Goal: Find specific page/section: Find specific page/section

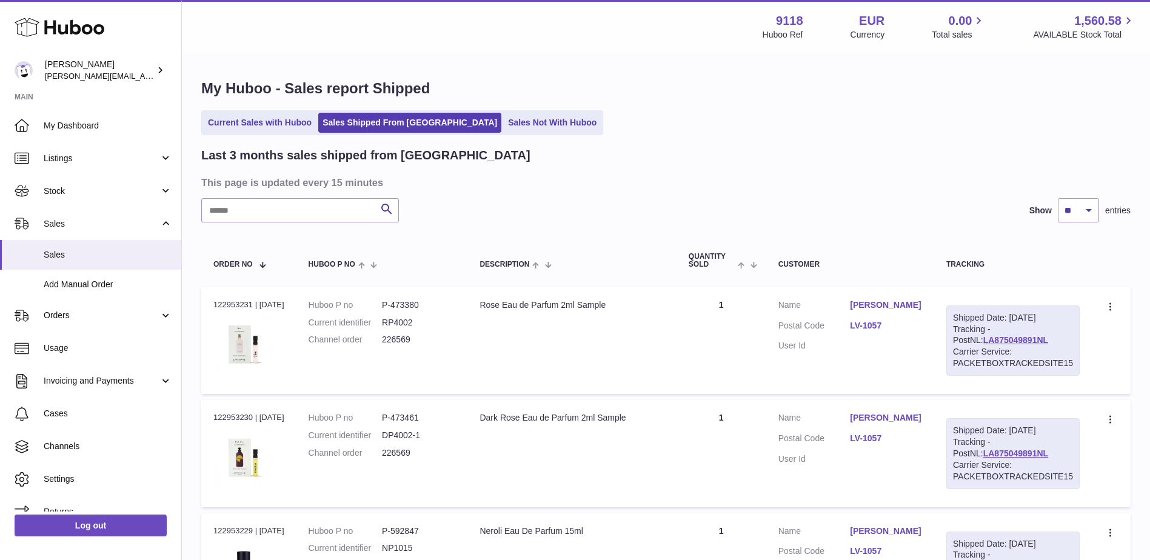
select select "**"
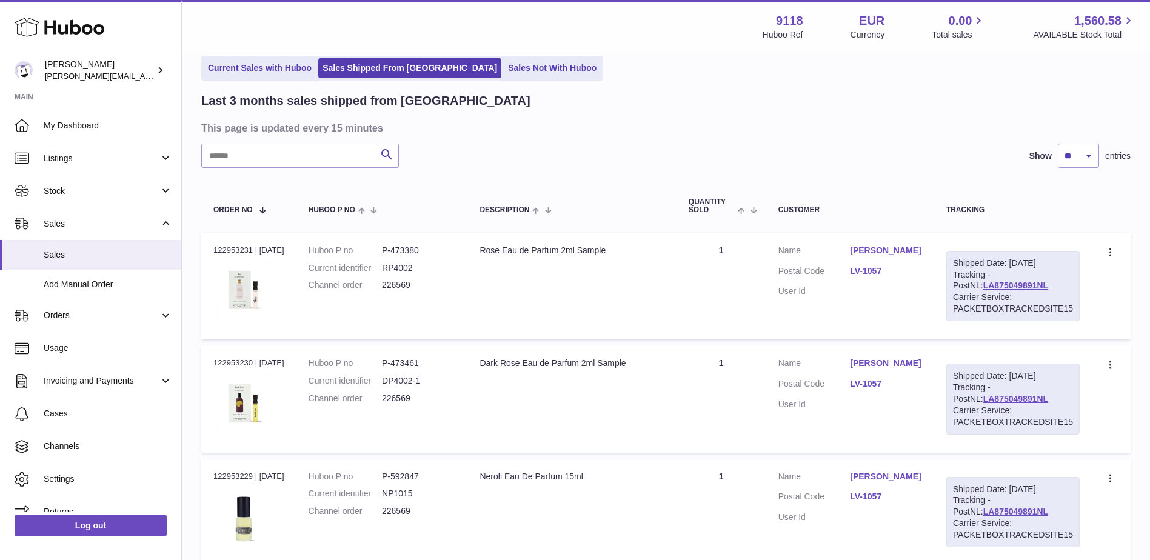
drag, startPoint x: 466, startPoint y: 70, endPoint x: 437, endPoint y: 48, distance: 36.4
click at [504, 70] on link "Sales Not With Huboo" at bounding box center [552, 68] width 97 height 20
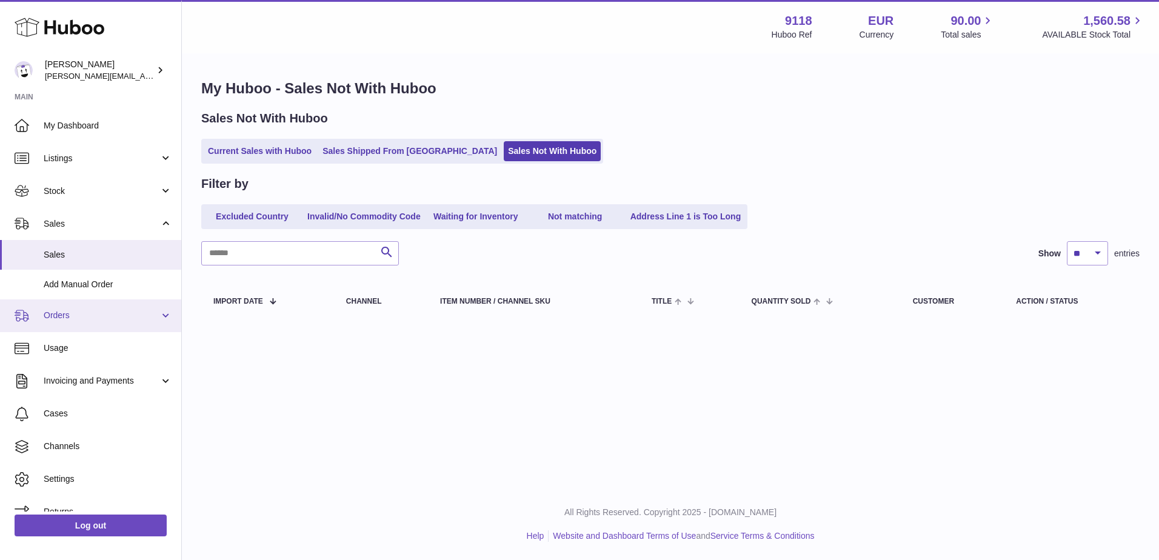
click at [61, 321] on span "Orders" at bounding box center [102, 316] width 116 height 12
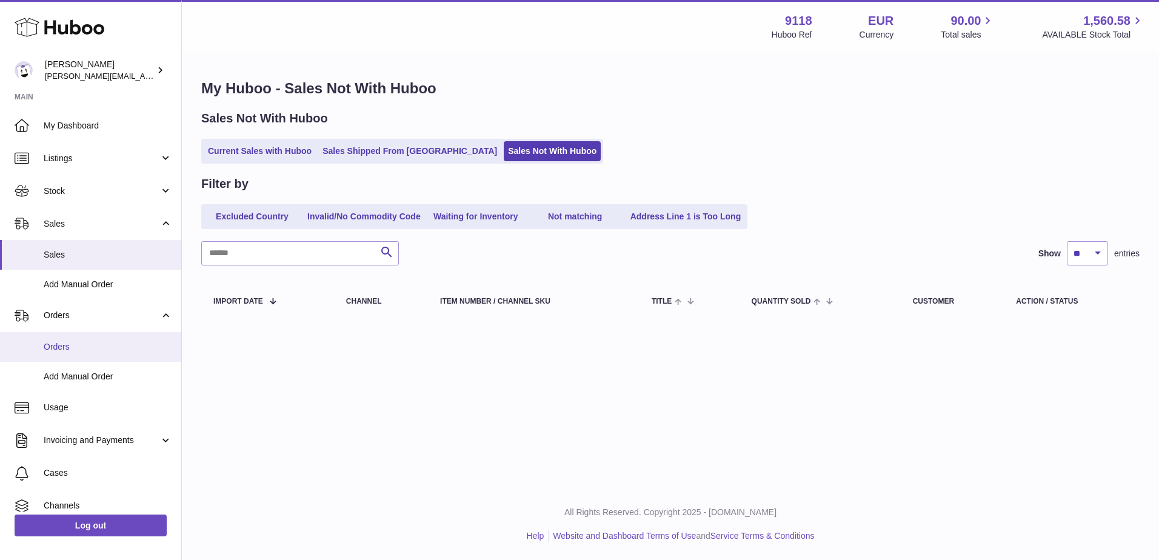
click at [63, 345] on span "Orders" at bounding box center [108, 347] width 128 height 12
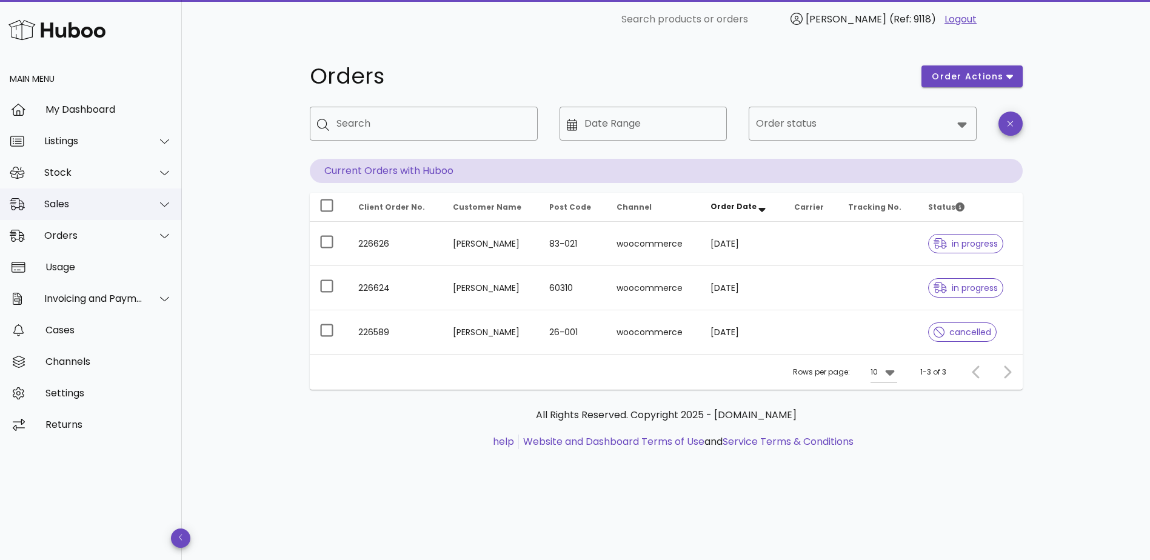
click at [64, 209] on div "Sales" at bounding box center [93, 204] width 99 height 12
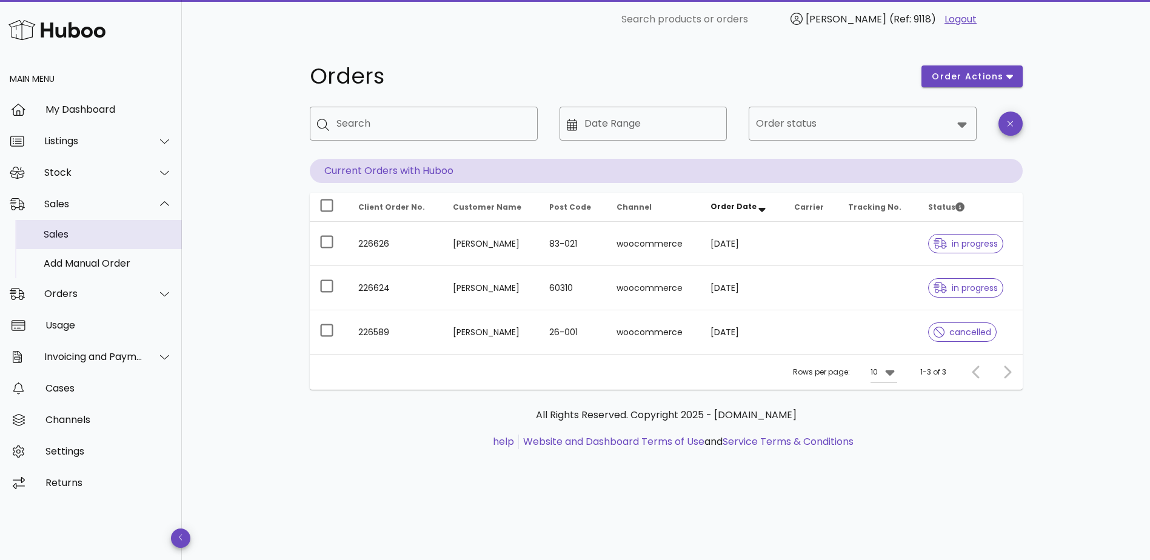
click at [62, 237] on div "Sales" at bounding box center [108, 234] width 128 height 12
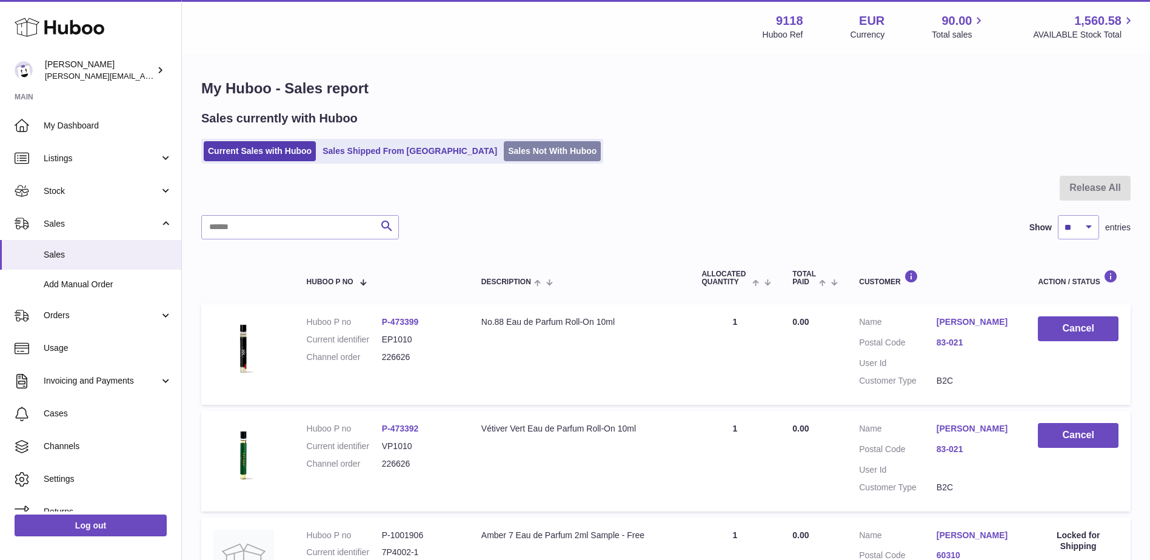
click at [504, 158] on link "Sales Not With Huboo" at bounding box center [552, 151] width 97 height 20
